Goal: Task Accomplishment & Management: Use online tool/utility

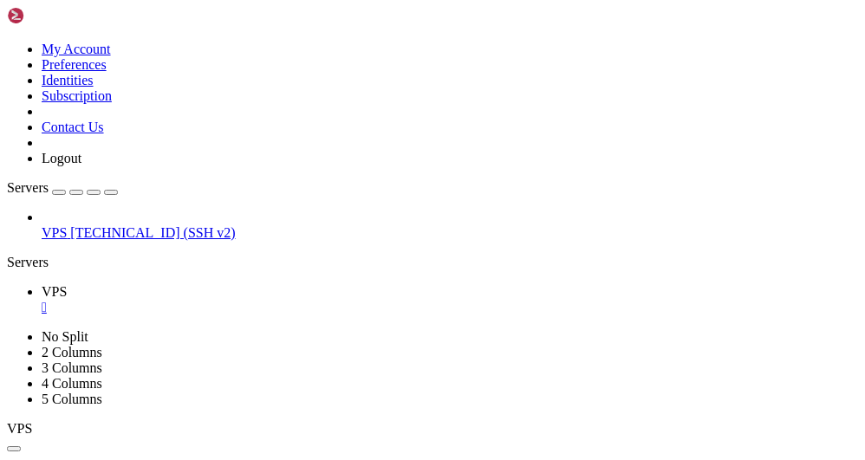
scroll to position [16, 3]
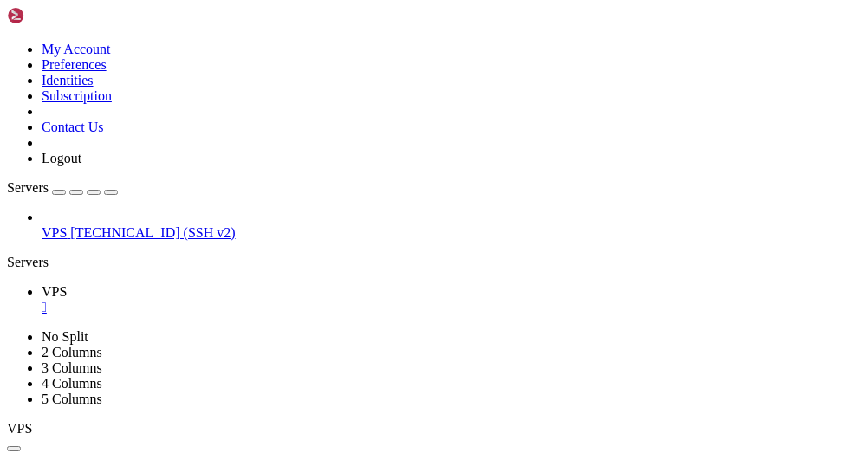
drag, startPoint x: 215, startPoint y: 923, endPoint x: 5, endPoint y: 918, distance: 209.9
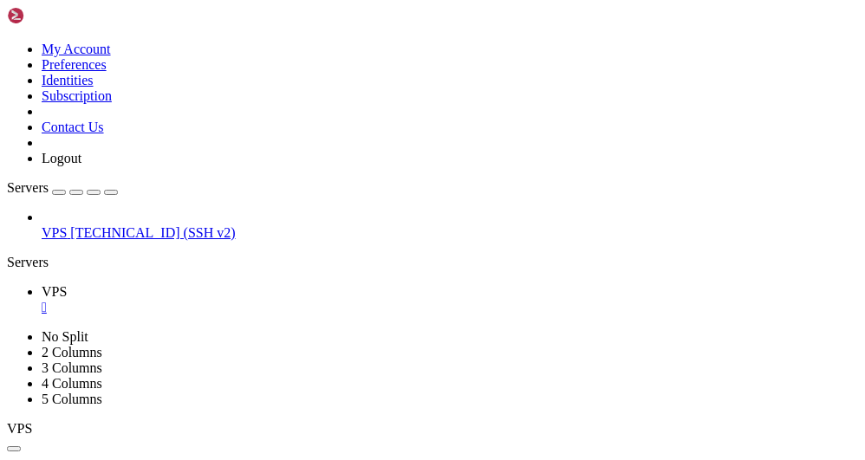
scroll to position [15681, 0]
drag, startPoint x: 217, startPoint y: 701, endPoint x: 14, endPoint y: 701, distance: 202.9
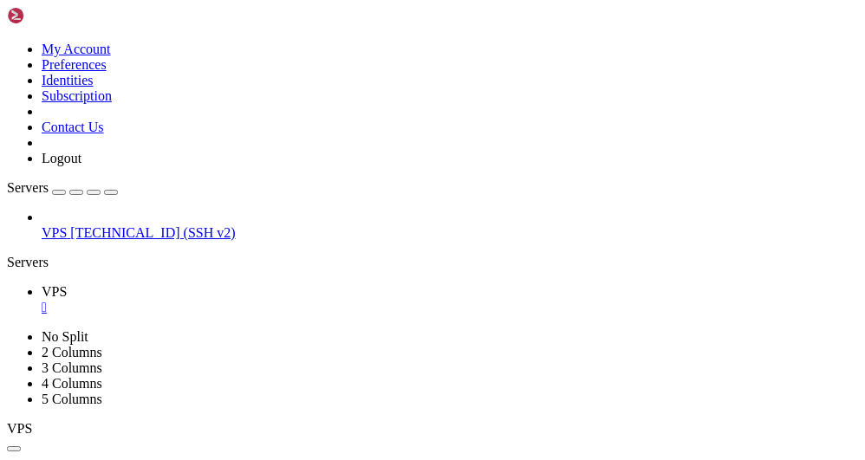
drag, startPoint x: 319, startPoint y: 806, endPoint x: 67, endPoint y: 811, distance: 252.3
drag, startPoint x: 450, startPoint y: 729, endPoint x: 199, endPoint y: 733, distance: 251.4
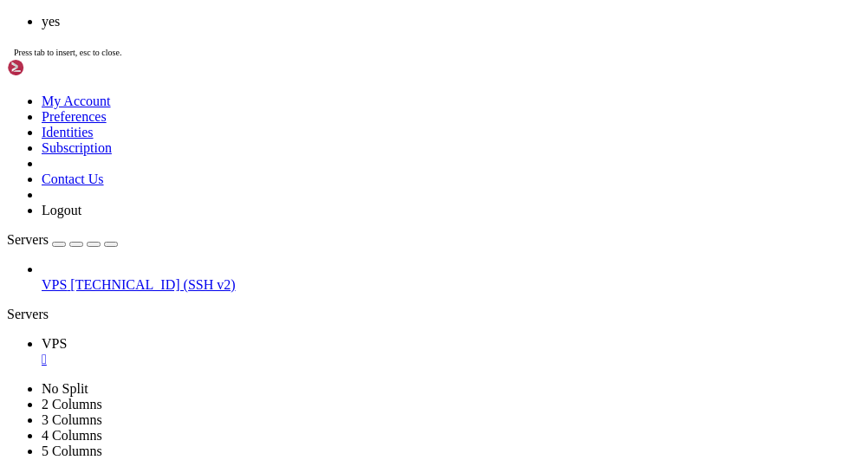
scroll to position [33393, 0]
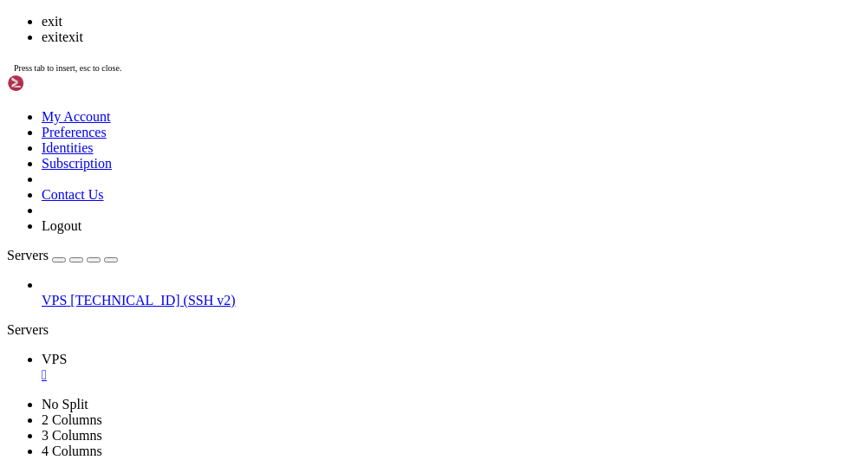
scroll to position [33658, 0]
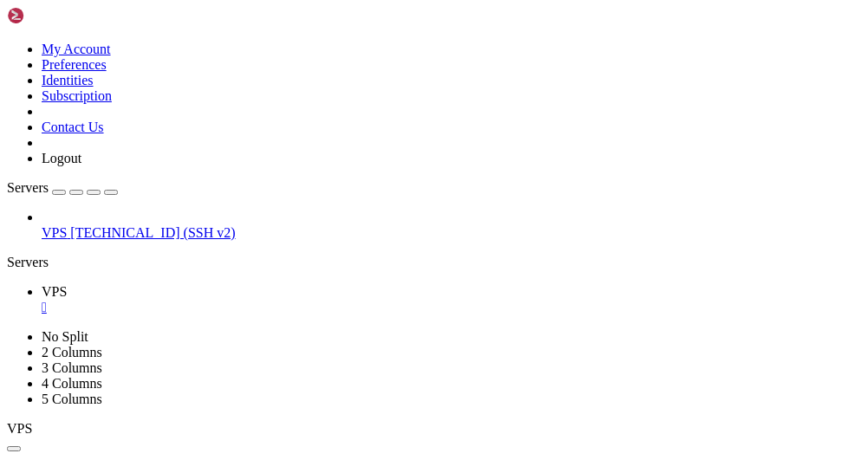
drag, startPoint x: 453, startPoint y: 668, endPoint x: 196, endPoint y: 670, distance: 257.5
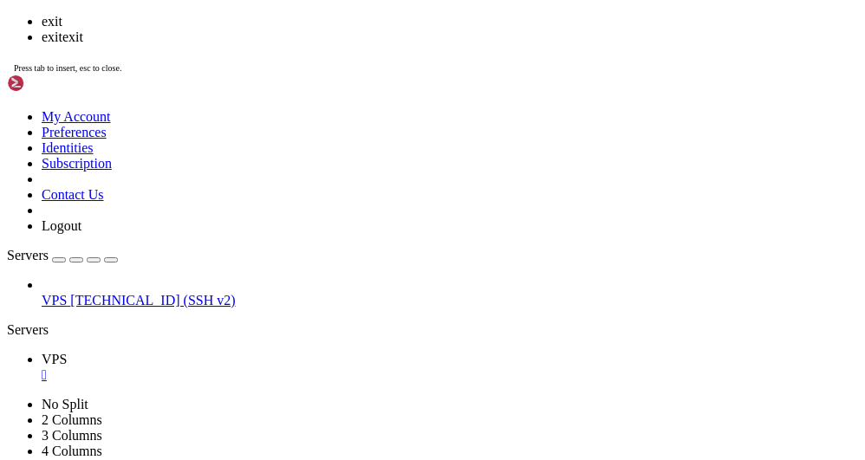
scroll to position [33877, 0]
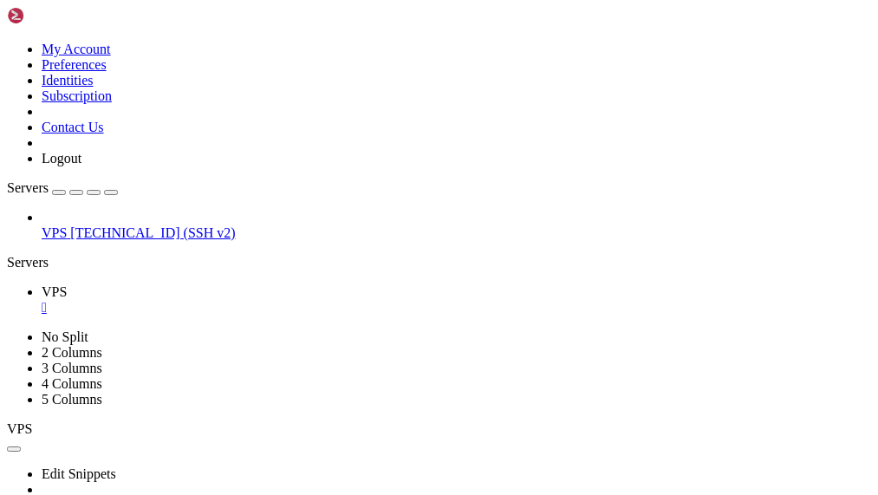
scroll to position [33924, 0]
drag, startPoint x: 513, startPoint y: 683, endPoint x: 461, endPoint y: 686, distance: 52.1
